Goal: Book appointment/travel/reservation

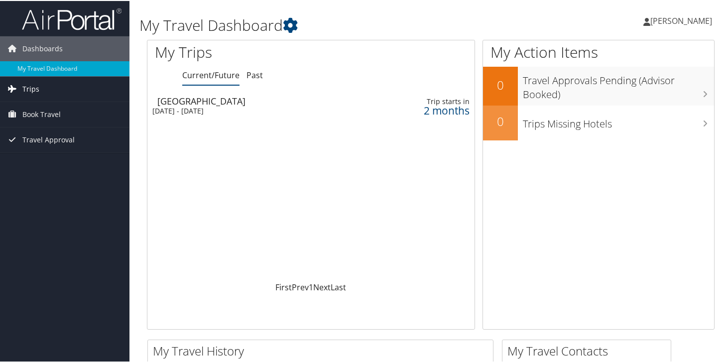
click at [47, 91] on link "Trips" at bounding box center [64, 88] width 129 height 25
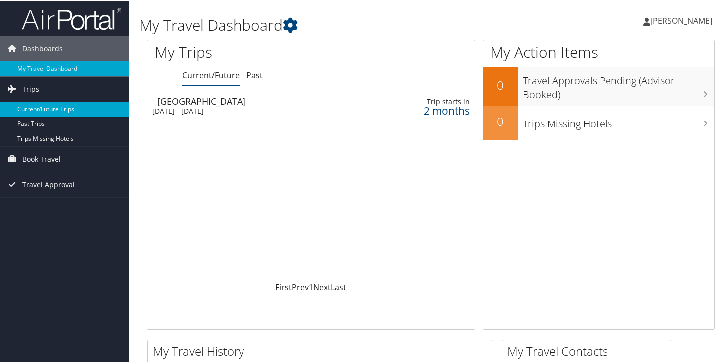
click at [87, 109] on link "Current/Future Trips" at bounding box center [64, 108] width 129 height 15
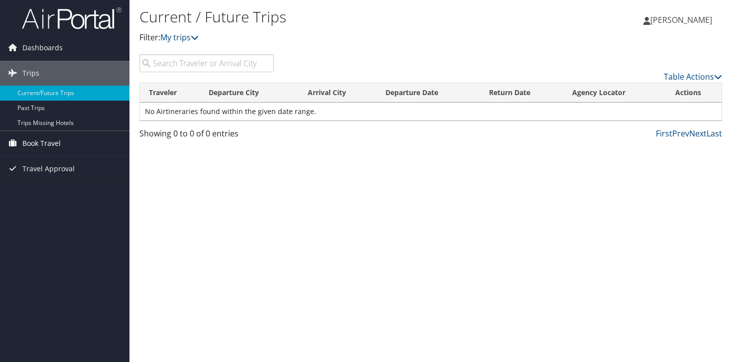
click at [31, 141] on span "Book Travel" at bounding box center [41, 143] width 38 height 25
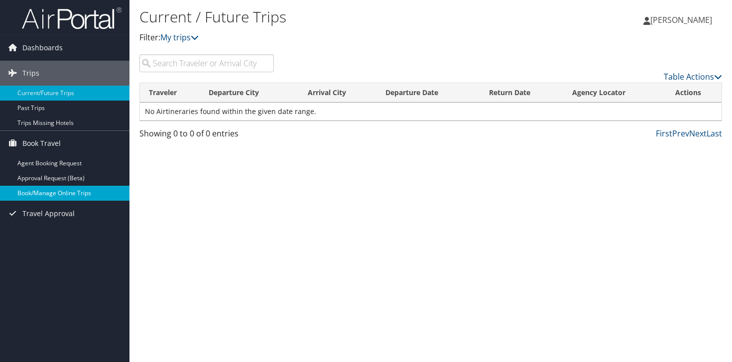
click at [49, 195] on link "Book/Manage Online Trips" at bounding box center [64, 193] width 129 height 15
